Goal: Information Seeking & Learning: Learn about a topic

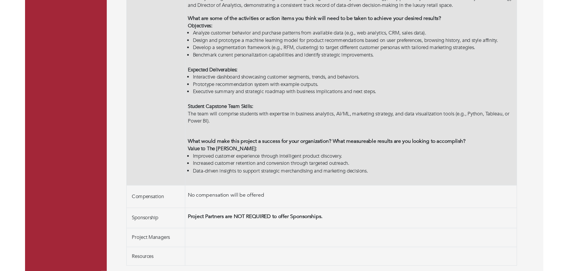
scroll to position [207, 0]
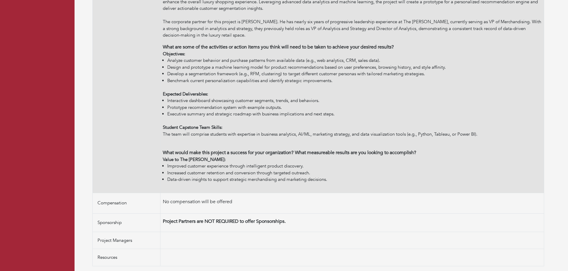
click at [250, 121] on div "Student Capstone Team Skills: The team will comprise students with expertise in…" at bounding box center [352, 128] width 378 height 20
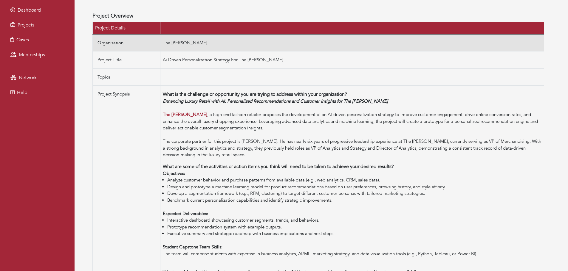
scroll to position [0, 0]
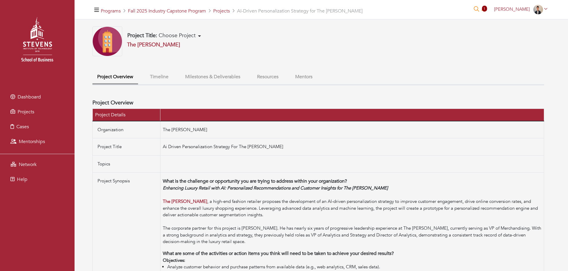
click at [214, 78] on button "Milestones & Deliverables" at bounding box center [212, 77] width 65 height 13
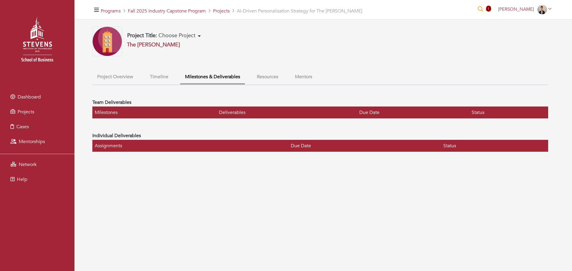
click at [160, 78] on button "Timeline" at bounding box center [159, 77] width 28 height 13
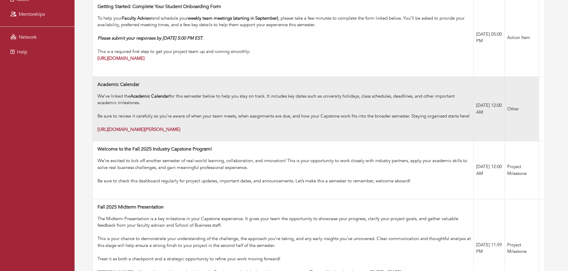
scroll to position [125, 0]
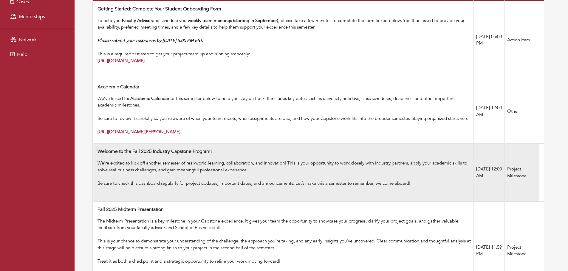
drag, startPoint x: 176, startPoint y: 156, endPoint x: 176, endPoint y: 151, distance: 4.6
click at [176, 153] on td "Welcome to the Fall 2025 Industry Capstone Program! We’re excited to kick off a…" at bounding box center [283, 173] width 381 height 58
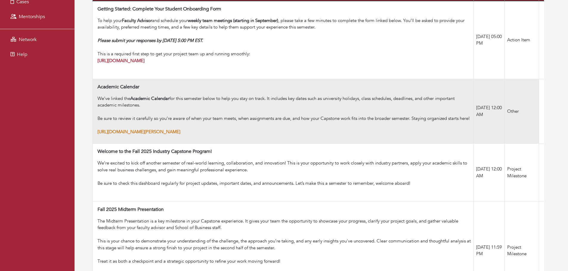
click at [173, 135] on strong "[URL][DOMAIN_NAME][PERSON_NAME]" at bounding box center [138, 132] width 83 height 6
